Goal: Find specific page/section: Find specific page/section

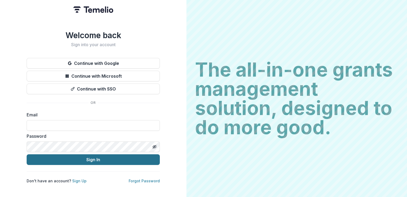
type input "**********"
click at [120, 158] on button "Sign In" at bounding box center [93, 159] width 133 height 11
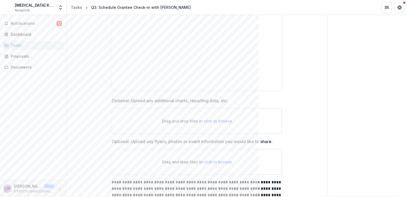
scroll to position [433, 0]
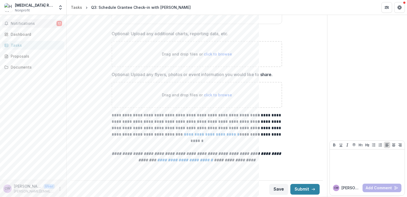
click at [33, 26] on button "Notifications 17" at bounding box center [33, 23] width 62 height 9
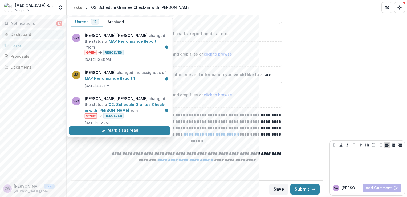
click at [35, 31] on link "Dashboard" at bounding box center [33, 34] width 62 height 9
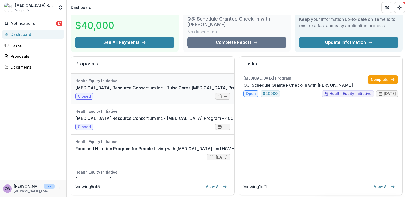
scroll to position [42, 0]
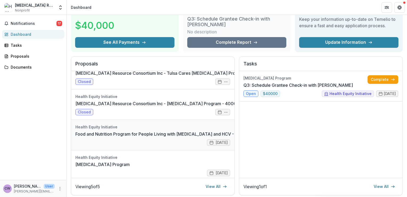
click at [156, 137] on link "Food and Nutrition Program for People Living with [MEDICAL_DATA] and HCV - Tuls…" at bounding box center [168, 134] width 186 height 6
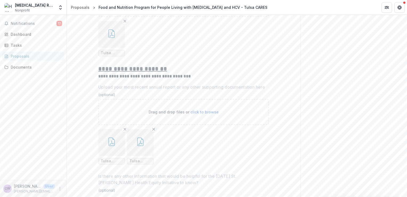
scroll to position [4217, 0]
click at [146, 139] on button "button" at bounding box center [140, 145] width 27 height 27
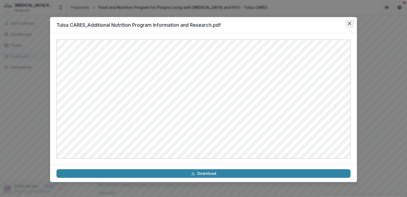
click at [350, 23] on icon "Close" at bounding box center [349, 23] width 3 height 3
